Goal: Check status

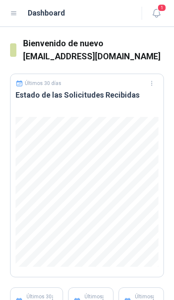
click at [153, 15] on icon "button" at bounding box center [156, 13] width 11 height 11
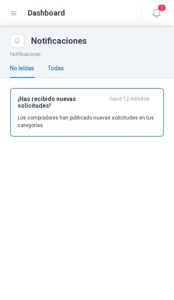
click at [59, 71] on div "Todas" at bounding box center [55, 67] width 16 height 9
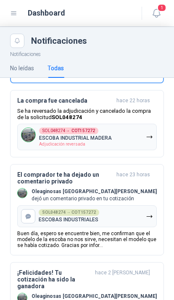
scroll to position [63, 0]
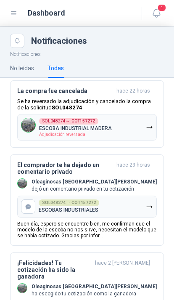
click at [126, 164] on span "hace 23 horas" at bounding box center [133, 167] width 34 height 13
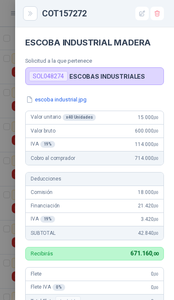
click at [32, 10] on button "Close" at bounding box center [30, 13] width 14 height 14
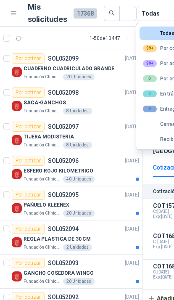
click at [168, 61] on div "99+ Por adjudicar" at bounding box center [167, 63] width 48 height 7
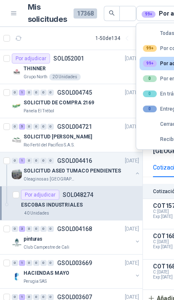
click at [121, 200] on div "ESCOBAS INDUSTRIALES" at bounding box center [80, 205] width 118 height 10
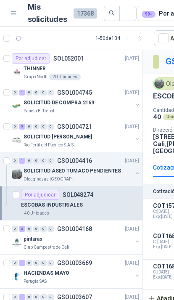
click at [106, 199] on div "Por adjudicar SOL048274" at bounding box center [80, 195] width 118 height 10
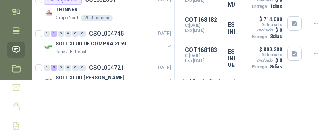
scroll to position [61, 0]
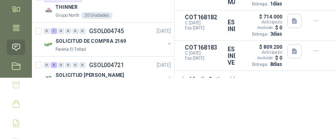
click at [174, 58] on button "button" at bounding box center [294, 51] width 14 height 14
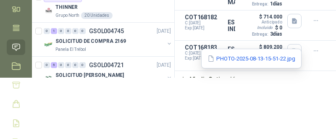
click at [174, 62] on button "PHOTO-2025-08-13-15-51-22.jpg" at bounding box center [252, 58] width 90 height 9
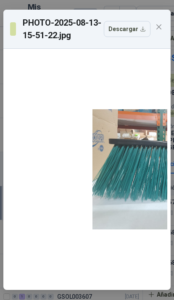
scroll to position [0, 0]
